Goal: Check status: Check status

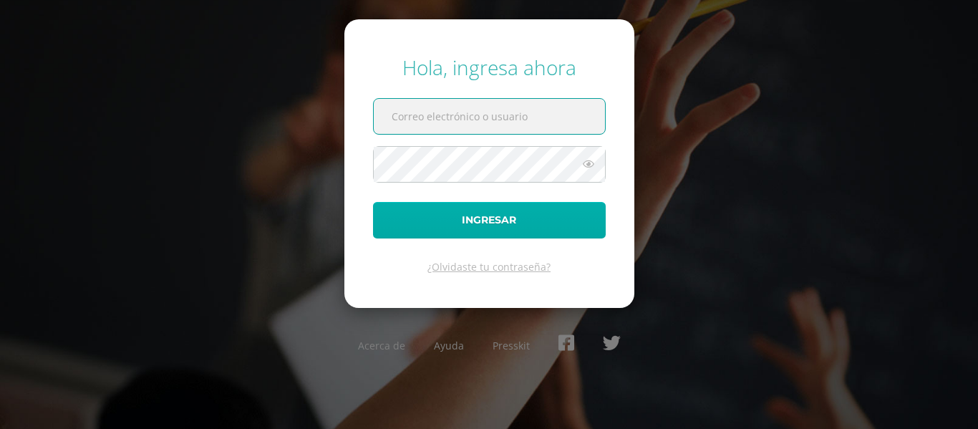
type input "[EMAIL_ADDRESS][DOMAIN_NAME]"
click at [474, 221] on button "Ingresar" at bounding box center [489, 220] width 233 height 37
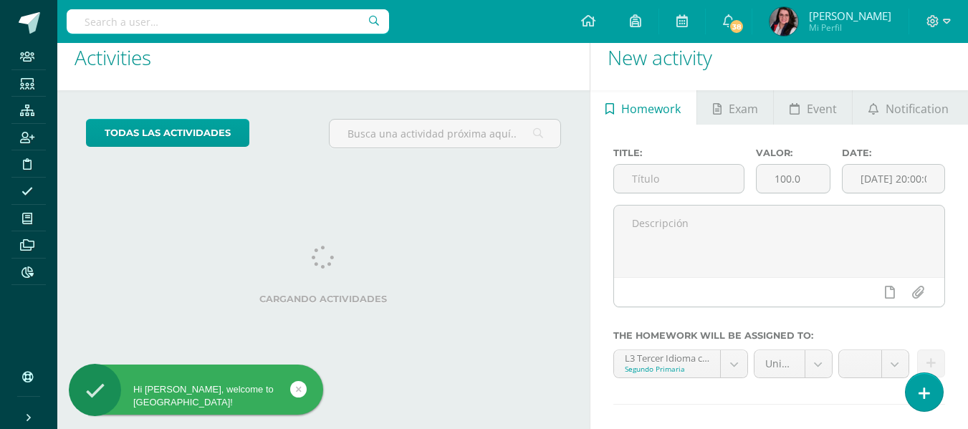
click at [148, 27] on input "text" at bounding box center [228, 21] width 322 height 24
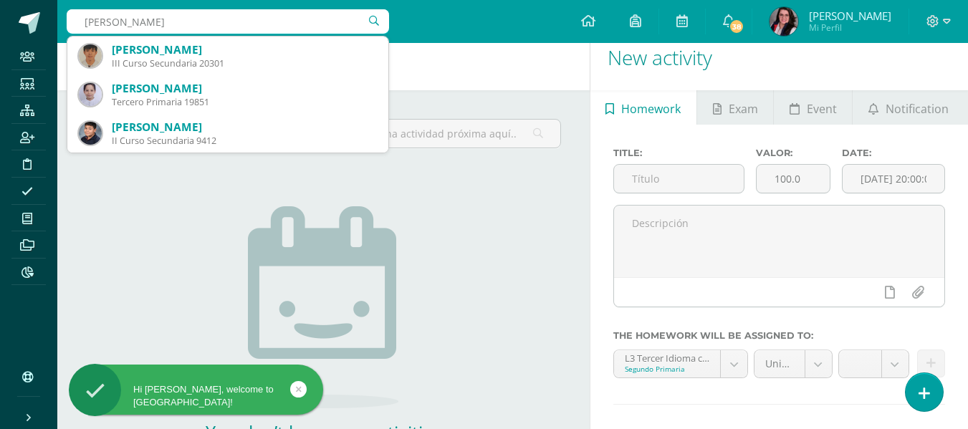
type input "diego mendez"
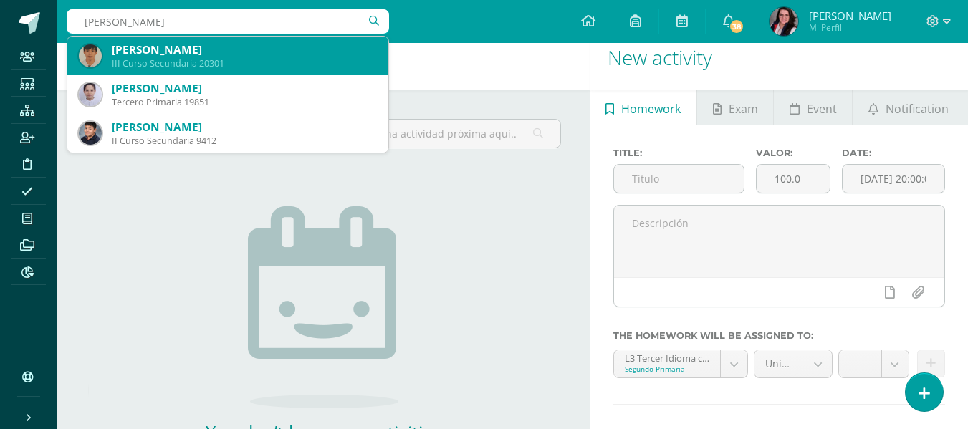
click at [203, 70] on div "Diego André Méndez Manzo III Curso Secundaria 20301" at bounding box center [228, 56] width 298 height 39
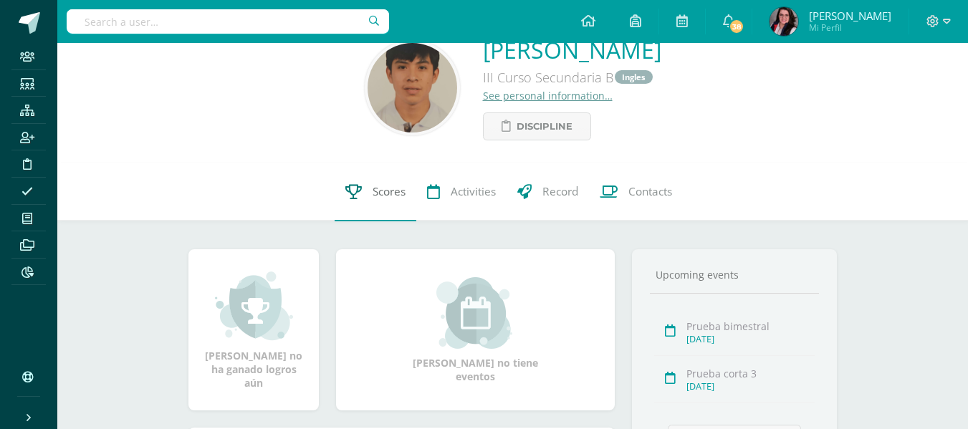
scroll to position [72, 0]
click at [395, 195] on span "Scores" at bounding box center [388, 190] width 33 height 15
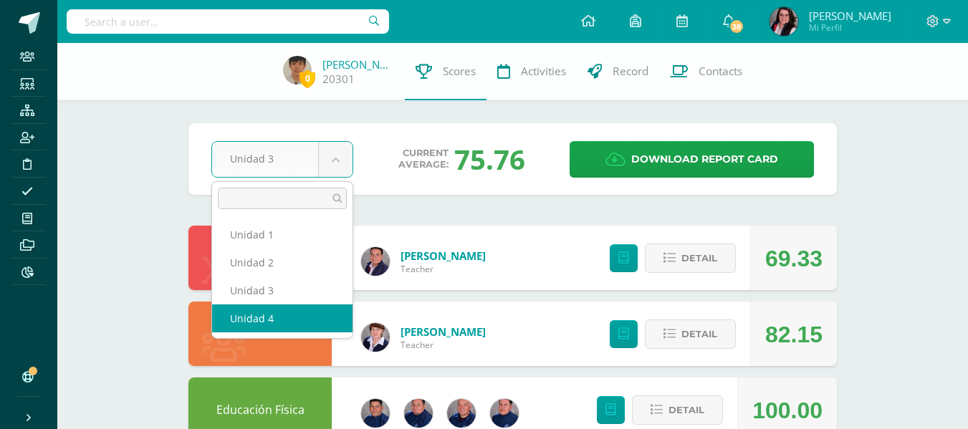
select select "Unidad 4"
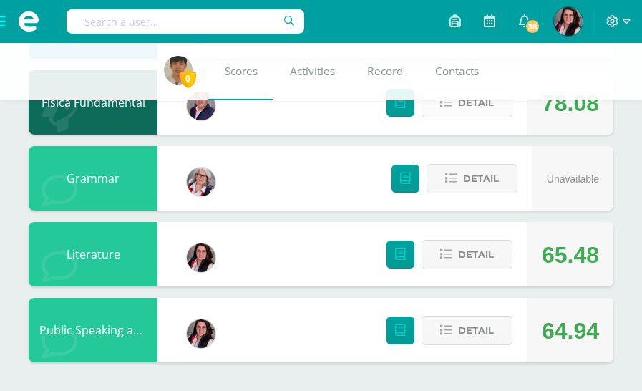
scroll to position [1140, 0]
click at [478, 251] on span "Detail" at bounding box center [476, 254] width 36 height 27
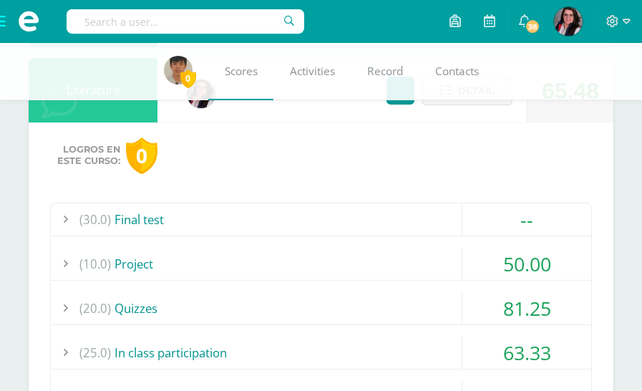
scroll to position [1311, 0]
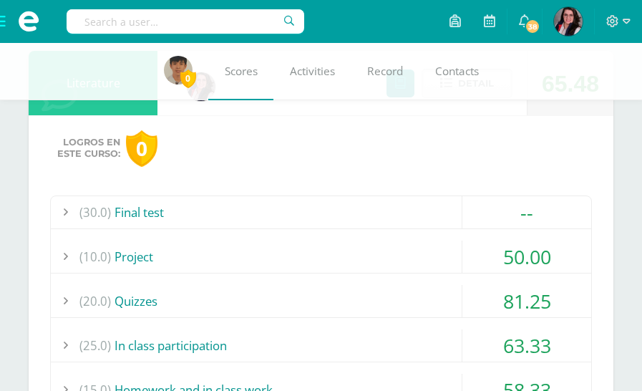
click at [69, 254] on div at bounding box center [65, 257] width 29 height 32
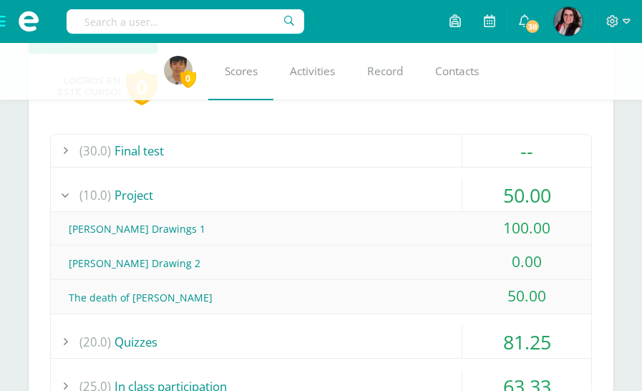
scroll to position [1373, 0]
drag, startPoint x: 186, startPoint y: 260, endPoint x: 56, endPoint y: 252, distance: 130.6
click at [56, 252] on div "[PERSON_NAME] Drawing 2" at bounding box center [321, 262] width 541 height 32
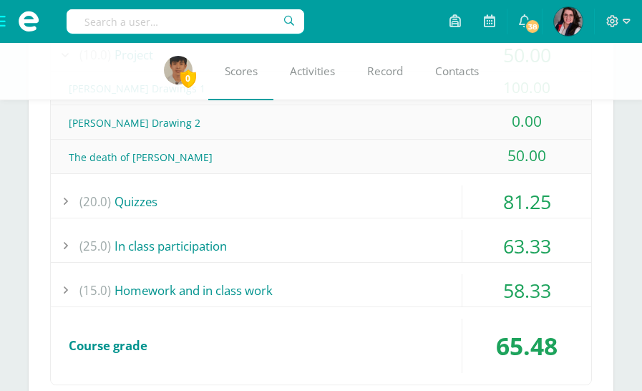
scroll to position [1516, 0]
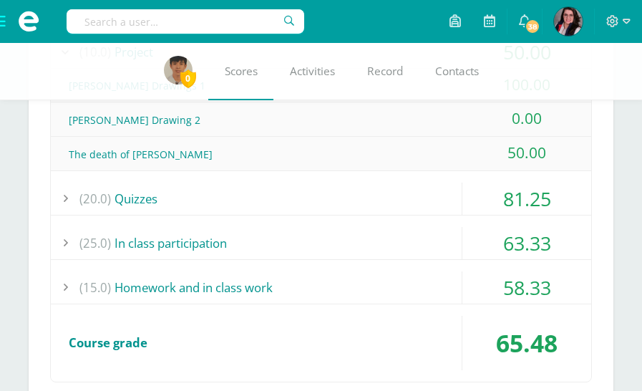
click at [218, 243] on div "(25.0) In class participation" at bounding box center [321, 243] width 541 height 32
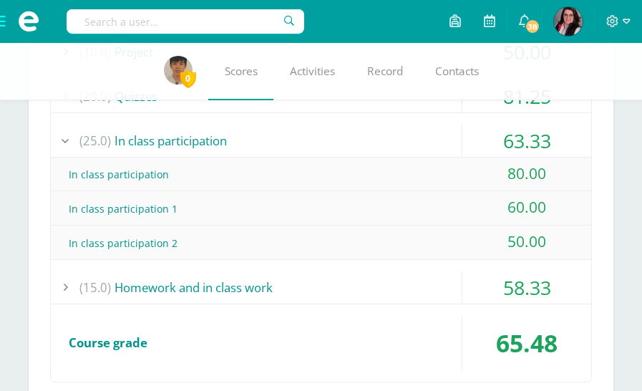
click at [192, 289] on div "(15.0) Homework and in class work" at bounding box center [321, 287] width 541 height 32
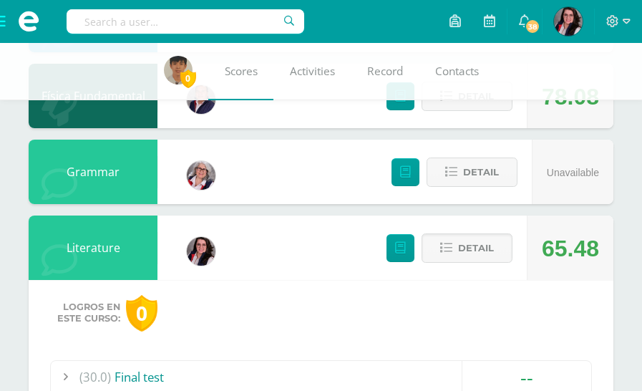
scroll to position [1145, 0]
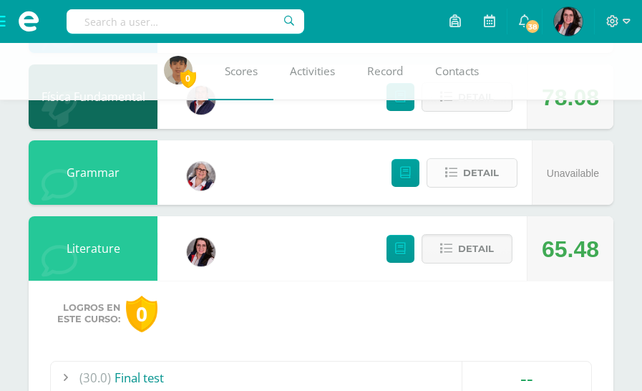
click at [459, 183] on button "Detail" at bounding box center [472, 172] width 91 height 29
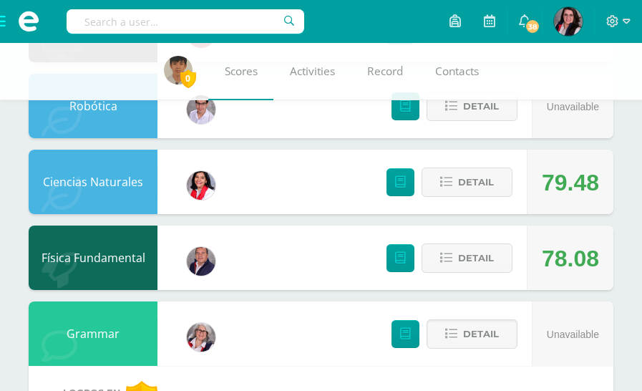
scroll to position [985, 0]
